Goal: Find specific page/section: Find specific page/section

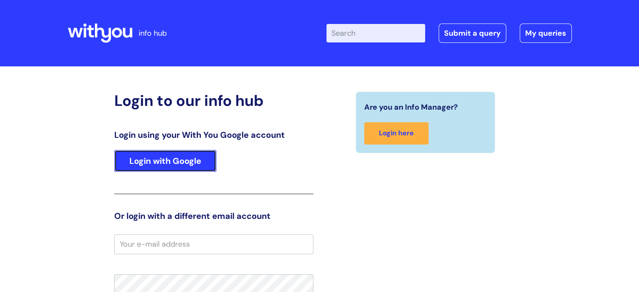
click at [195, 156] on link "Login with Google" at bounding box center [165, 161] width 102 height 22
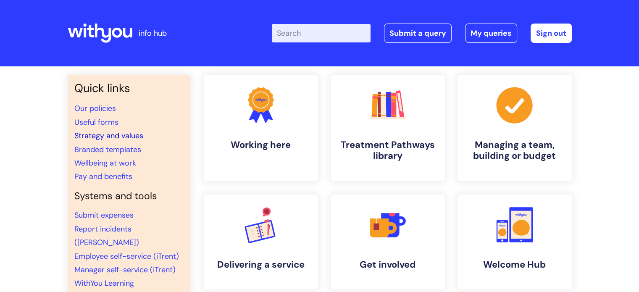
click at [99, 133] on link "Strategy and values" at bounding box center [108, 136] width 69 height 10
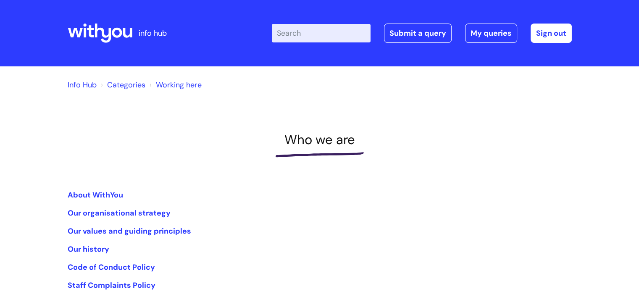
click at [89, 85] on link "Info Hub" at bounding box center [82, 85] width 29 height 10
